Goal: Obtain resource: Download file/media

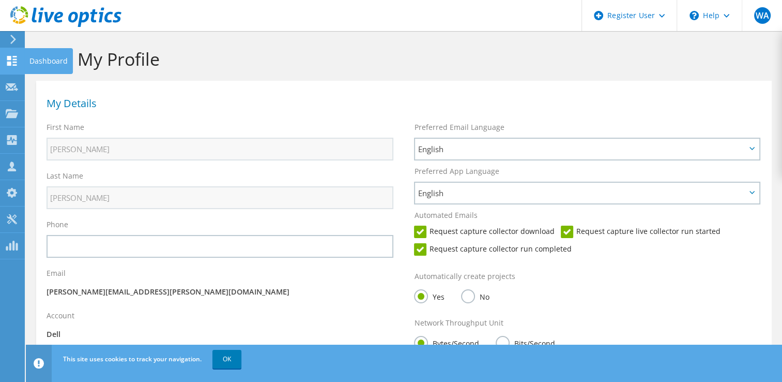
click at [41, 65] on div "Dashboard" at bounding box center [48, 61] width 49 height 26
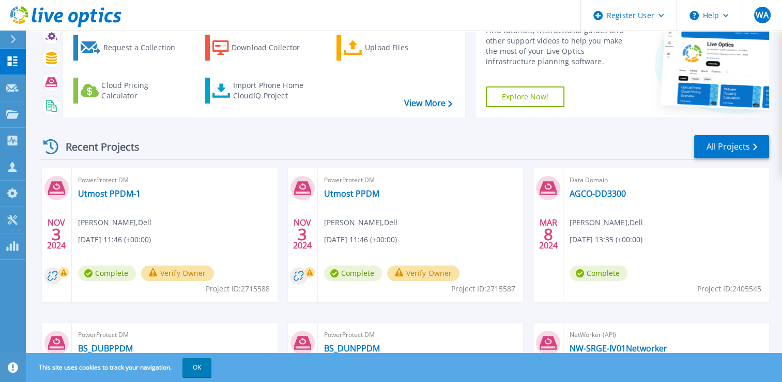
scroll to position [58, 0]
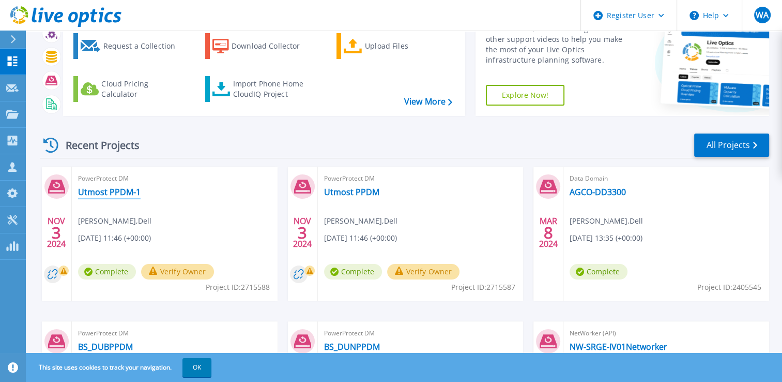
click at [125, 191] on link "Utmost PPDM-1" at bounding box center [109, 192] width 63 height 10
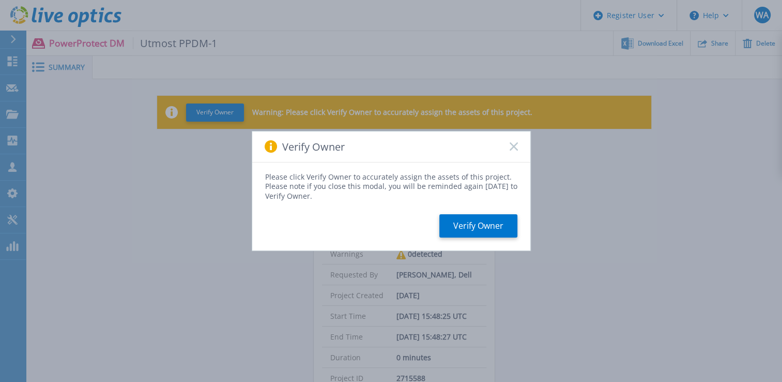
click at [515, 144] on icon at bounding box center [514, 146] width 8 height 8
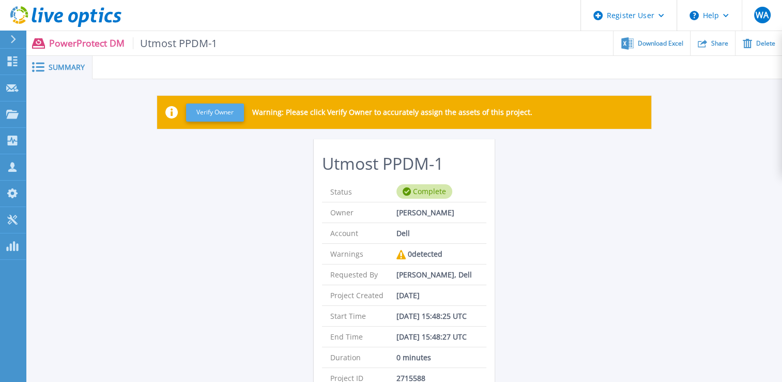
click at [210, 112] on button "Verify Owner" at bounding box center [215, 112] width 58 height 18
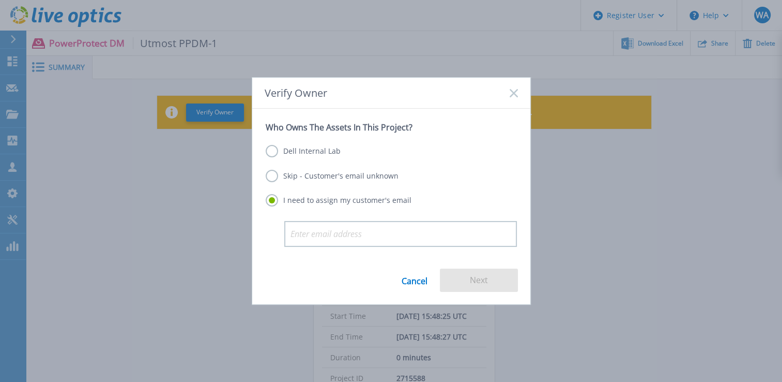
click at [321, 179] on label "Skip - Customer's email unknown" at bounding box center [332, 176] width 133 height 12
click at [0, 0] on input "Skip - Customer's email unknown" at bounding box center [0, 0] width 0 height 0
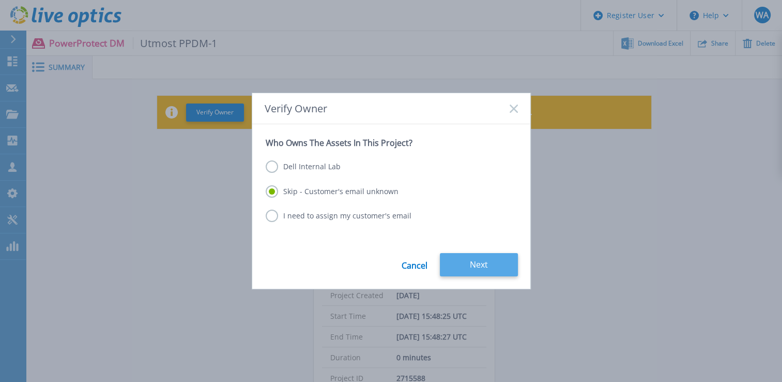
click at [478, 265] on button "Next" at bounding box center [479, 264] width 78 height 23
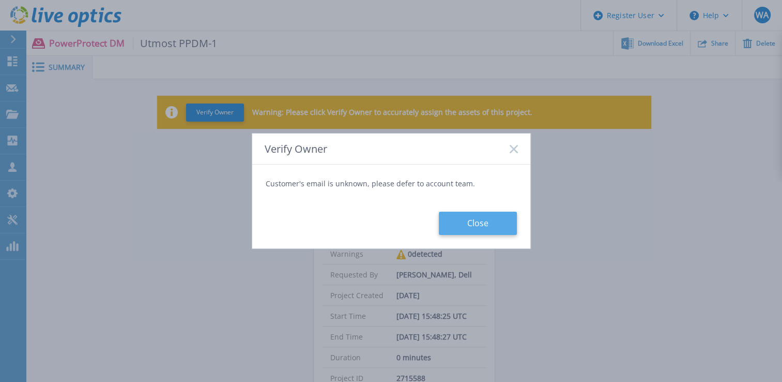
click at [466, 220] on button "Close" at bounding box center [478, 223] width 78 height 23
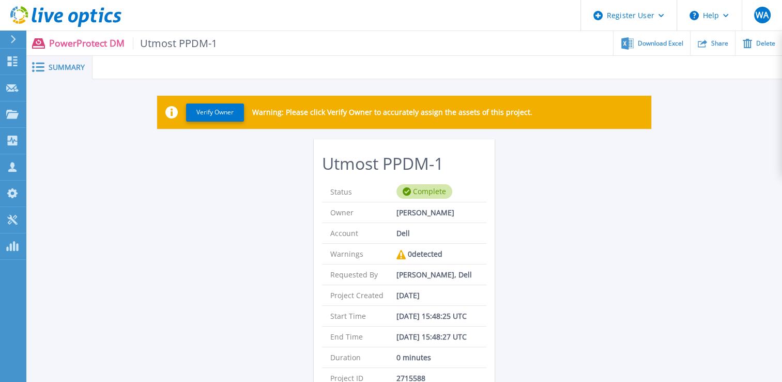
click at [86, 46] on p "PowerProtect DM Utmost PPDM-1" at bounding box center [133, 43] width 168 height 12
click at [648, 47] on div "Download Excel" at bounding box center [652, 43] width 76 height 24
